Goal: Navigation & Orientation: Find specific page/section

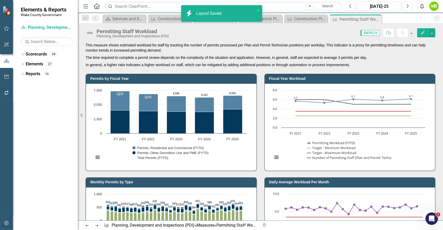
scroll to position [35, 0]
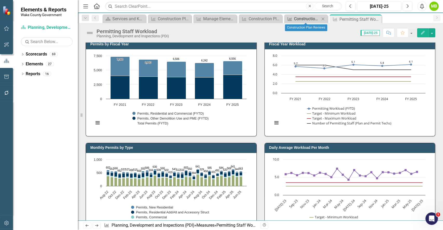
click at [306, 19] on div "Construction Plan Reviews" at bounding box center [307, 19] width 26 height 6
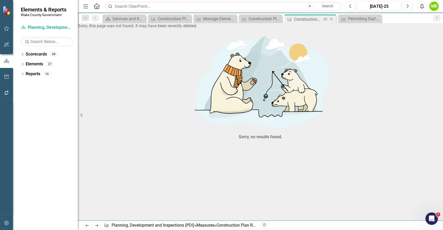
click at [331, 20] on icon "Close" at bounding box center [331, 19] width 5 height 4
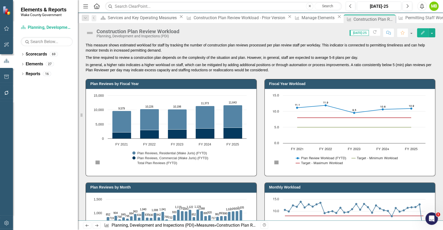
click at [266, 55] on p "The time required to review a construction plan depends on the complexity of th…" at bounding box center [261, 57] width 350 height 7
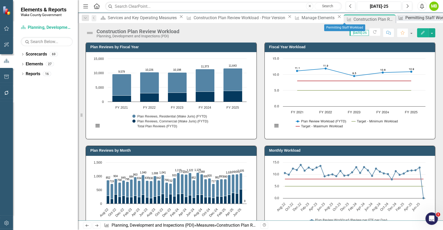
scroll to position [55, 0]
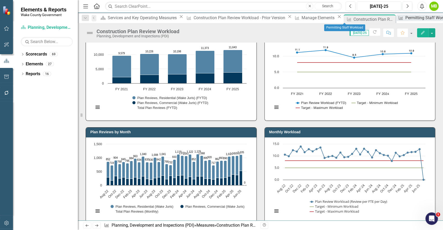
click at [405, 21] on div "Permitting Staff Workload" at bounding box center [429, 18] width 49 height 6
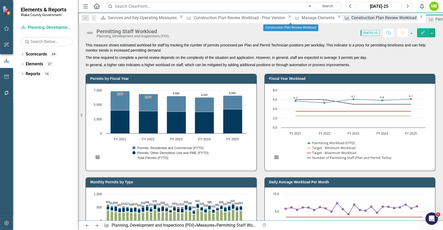
click at [351, 18] on div "Construction Plan Review Workload" at bounding box center [384, 18] width 66 height 6
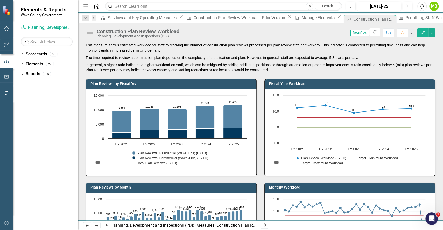
click at [255, 183] on div "Plan Reviews by Month Chart Combination chart with 3 data series. The chart has…" at bounding box center [171, 228] width 179 height 104
click at [389, 19] on icon at bounding box center [390, 19] width 3 height 3
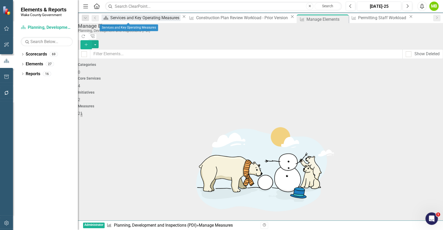
click at [132, 16] on div "Services and Key Operating Measures" at bounding box center [145, 18] width 70 height 6
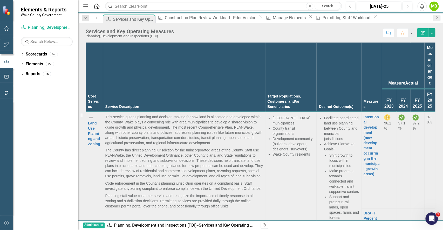
click at [296, 32] on div "Score: N/A [DATE]-25 Completed Comment Favorite Edit Report" at bounding box center [305, 32] width 259 height 9
click at [29, 65] on link "Elements" at bounding box center [34, 64] width 17 height 6
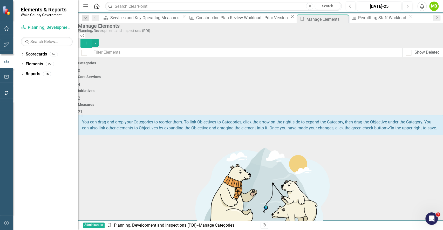
click at [80, 82] on span "4" at bounding box center [79, 84] width 2 height 5
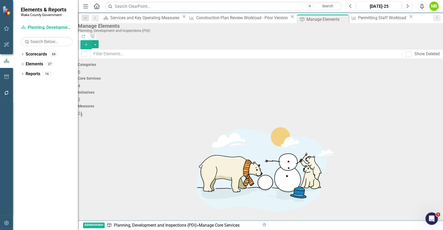
click at [409, 167] on link "Trash Delete Core Service" at bounding box center [404, 170] width 53 height 10
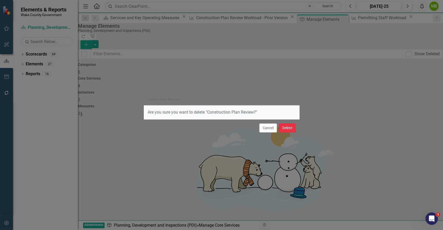
click at [291, 128] on button "Delete" at bounding box center [287, 128] width 17 height 9
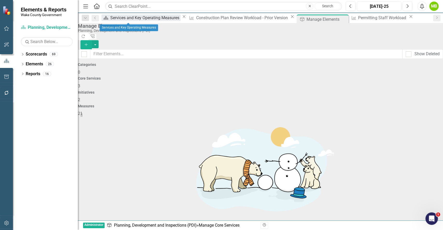
click at [120, 18] on div "Services and Key Operating Measures" at bounding box center [145, 18] width 70 height 6
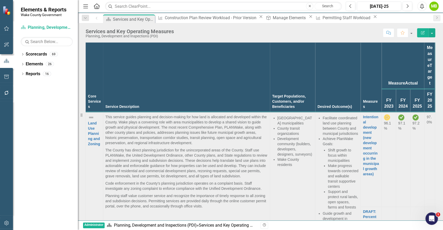
scroll to position [443, 0]
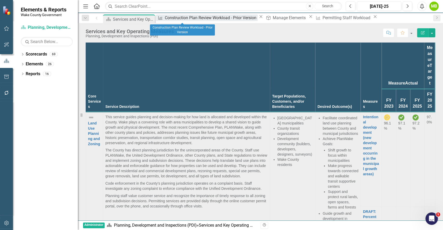
click at [170, 18] on div "Construction Plan Review Workload - Prior Version" at bounding box center [211, 18] width 93 height 6
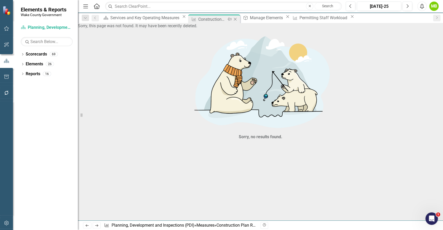
click at [233, 19] on icon "Close" at bounding box center [235, 19] width 5 height 4
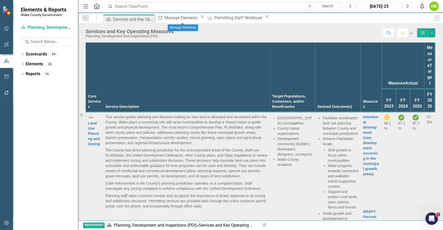
click at [204, 19] on icon "Close" at bounding box center [202, 17] width 5 height 4
click at [214, 19] on icon "Close" at bounding box center [216, 17] width 5 height 4
click at [25, 53] on div "Dropdown Scorecards 69" at bounding box center [49, 55] width 57 height 10
click at [22, 55] on icon "Dropdown" at bounding box center [23, 54] width 4 height 3
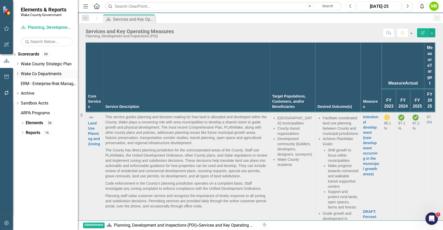
click at [19, 73] on icon "Dropdown" at bounding box center [18, 73] width 4 height 3
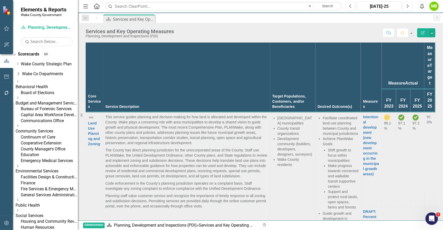
click at [58, 94] on link "Board of Elections" at bounding box center [49, 93] width 57 height 6
